Goal: Information Seeking & Learning: Learn about a topic

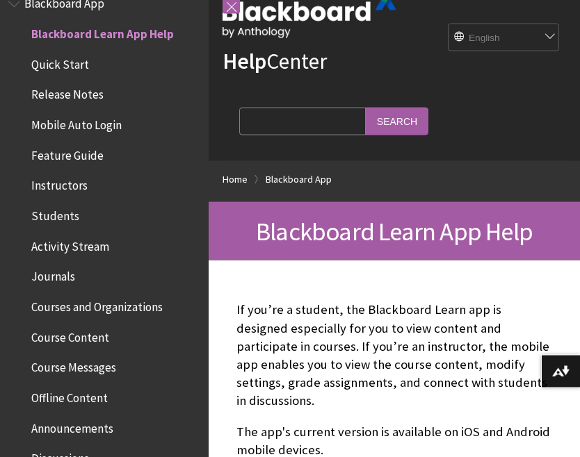
scroll to position [36, 0]
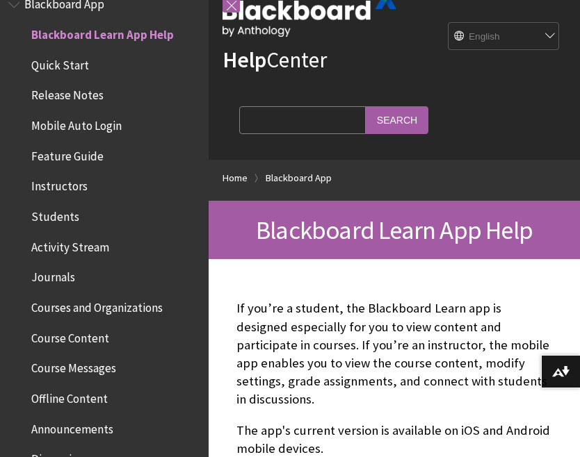
click at [53, 84] on span "Release Notes" at bounding box center [67, 93] width 72 height 19
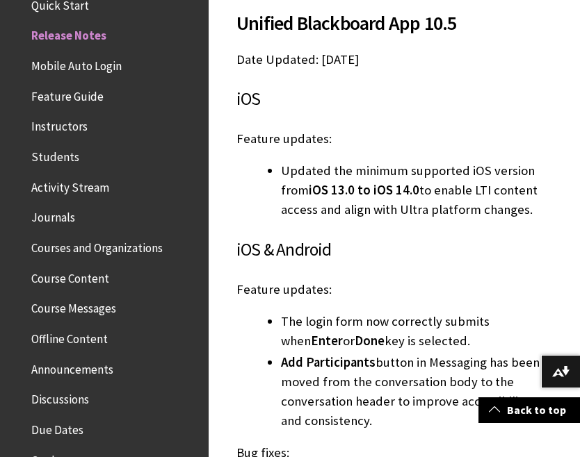
scroll to position [1021, 0]
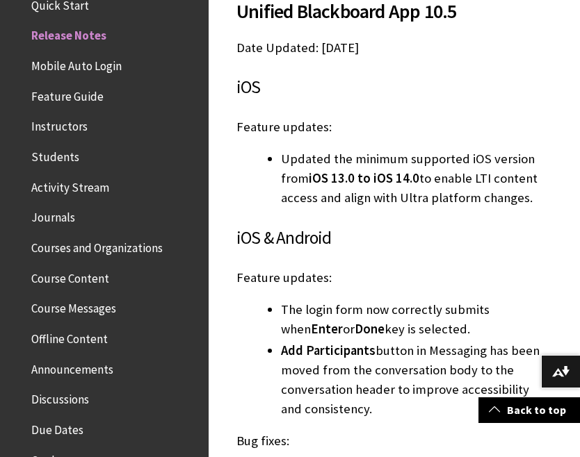
click at [49, 128] on span "Instructors" at bounding box center [59, 124] width 56 height 19
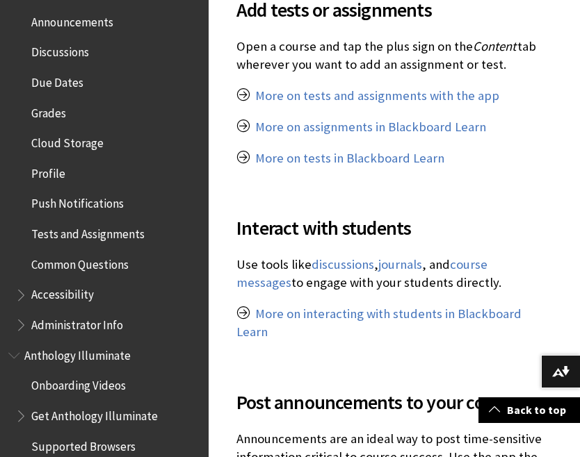
scroll to position [553, 0]
